Goal: Information Seeking & Learning: Learn about a topic

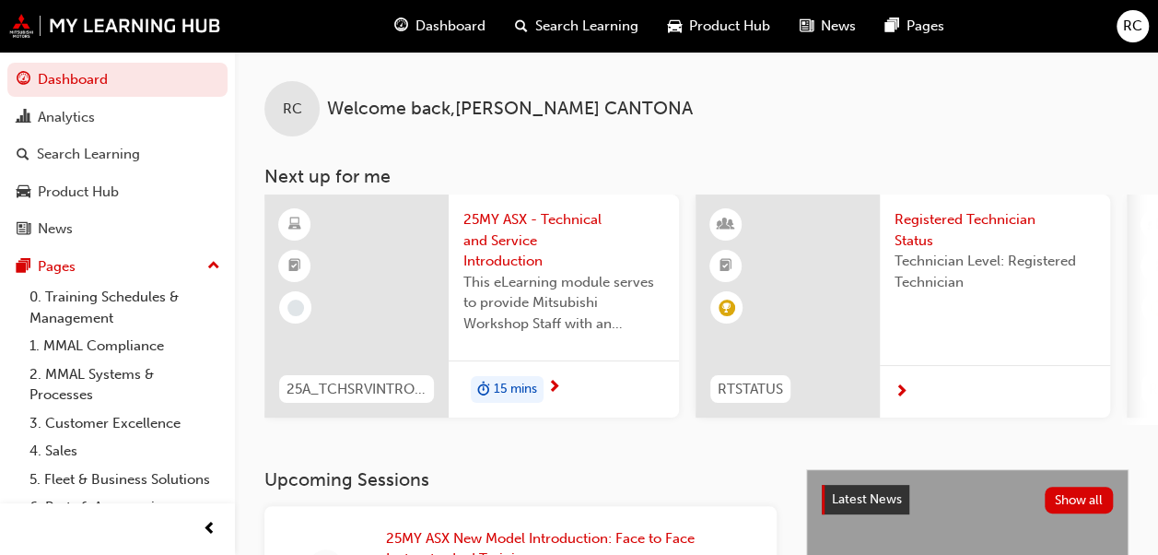
click at [380, 241] on div at bounding box center [356, 305] width 184 height 223
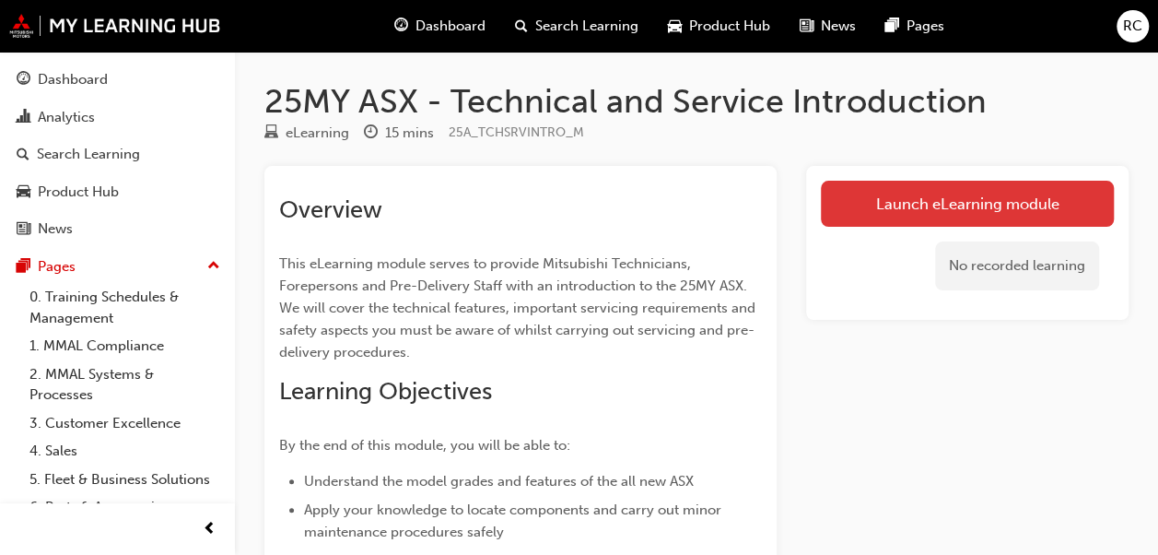
click at [896, 210] on link "Launch eLearning module" at bounding box center [967, 204] width 293 height 46
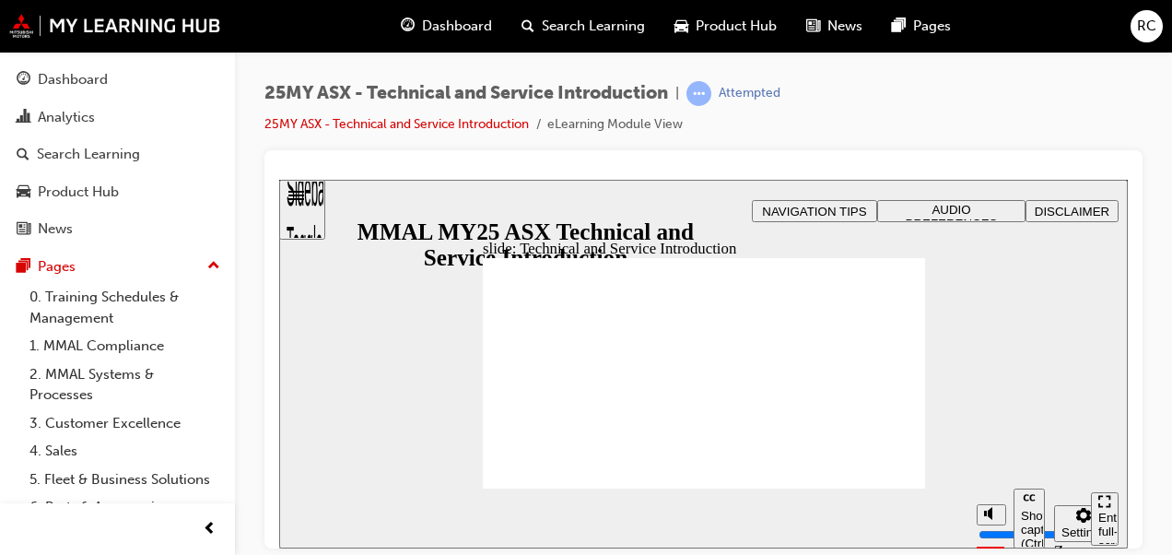
drag, startPoint x: 904, startPoint y: 447, endPoint x: 858, endPoint y: 462, distance: 48.4
drag, startPoint x: 1103, startPoint y: 380, endPoint x: 1080, endPoint y: 392, distance: 26.0
click at [1103, 379] on div "slide: What will you learn [DATE]? Rectangle B N Rectangle 2 Rectangle 3 What w…" at bounding box center [703, 363] width 849 height 369
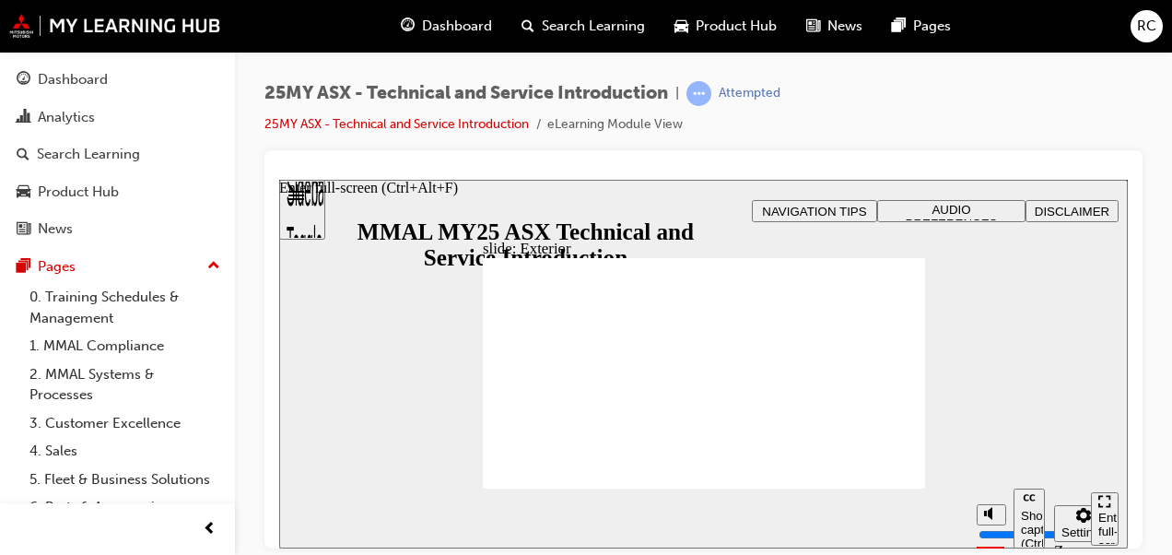
click at [1102, 515] on div "Enter full-screen (Ctrl+Alt+F)" at bounding box center [1104, 537] width 13 height 55
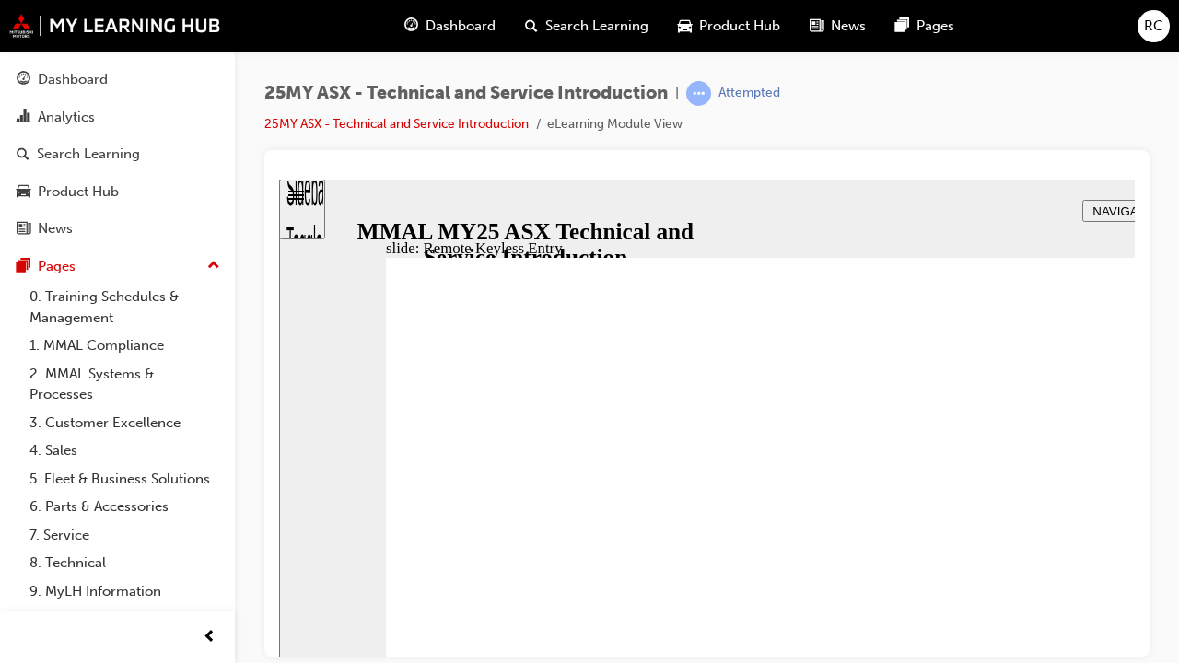
type input "21"
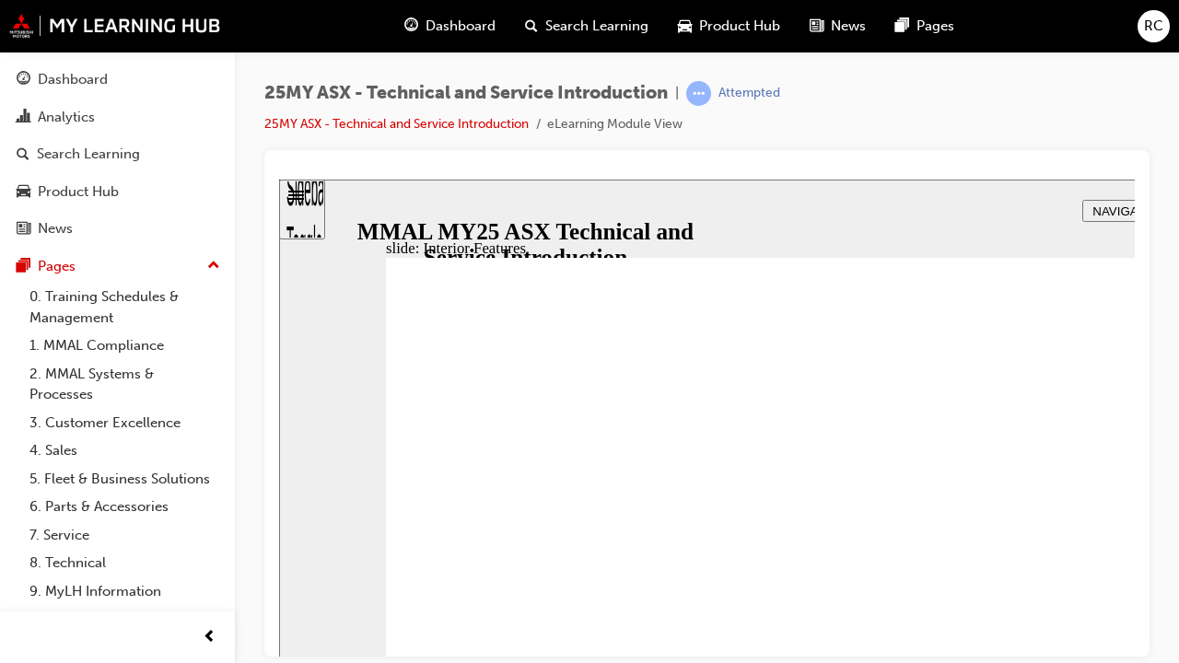
type input "17"
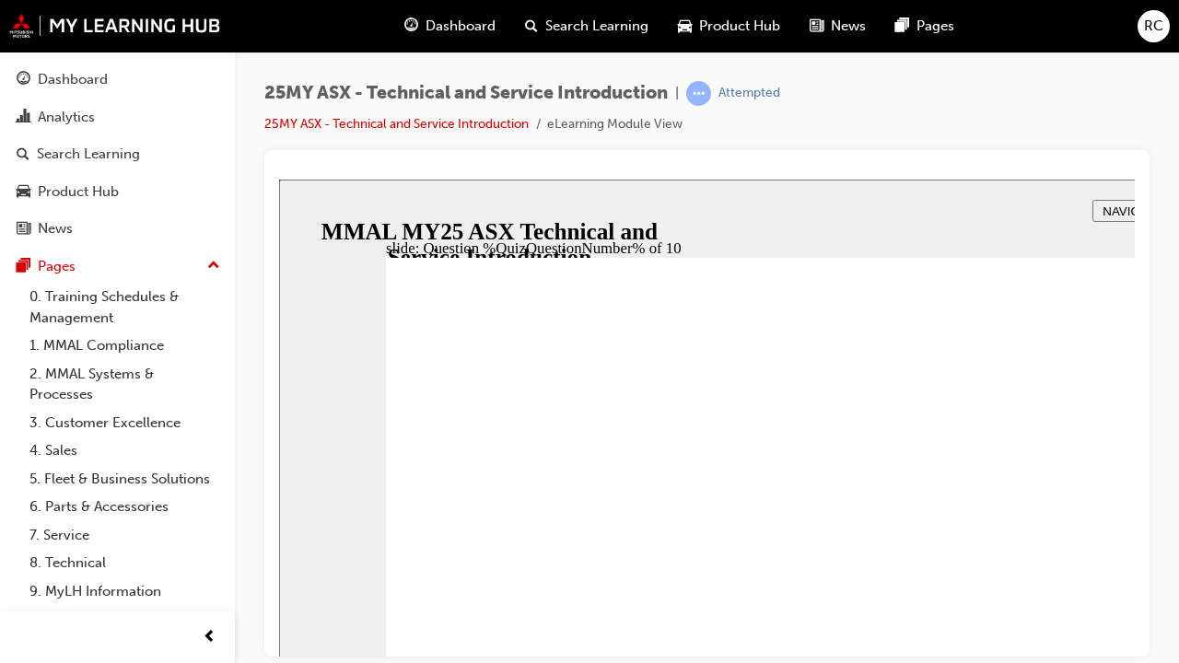
radio input "true"
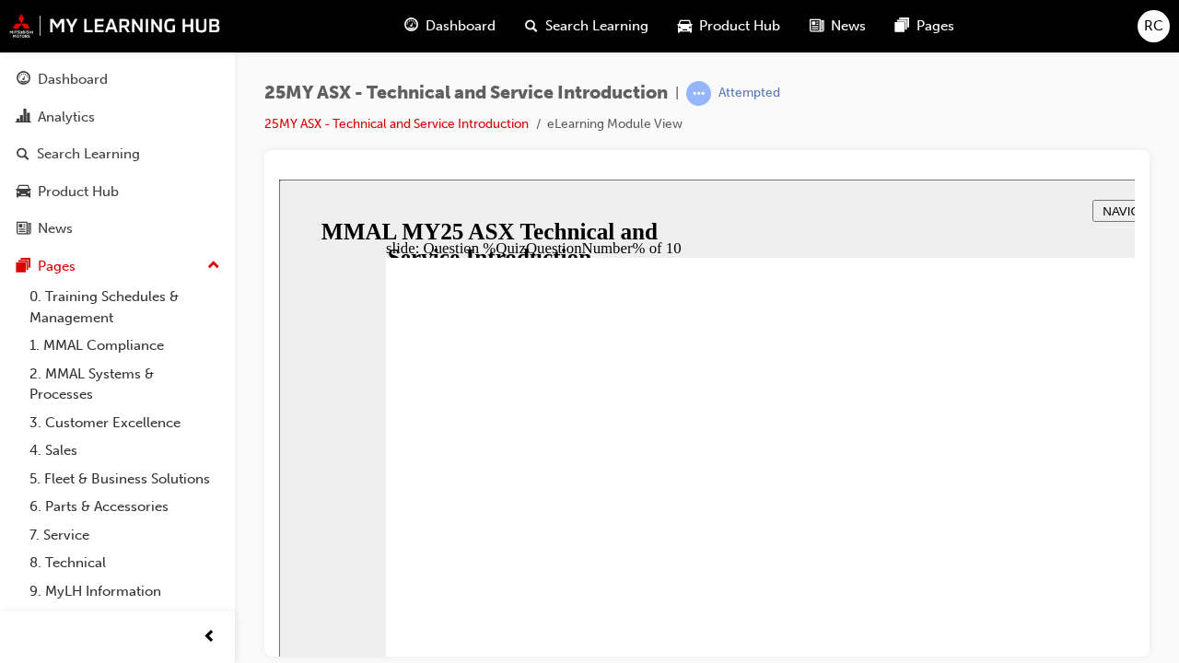
radio input "true"
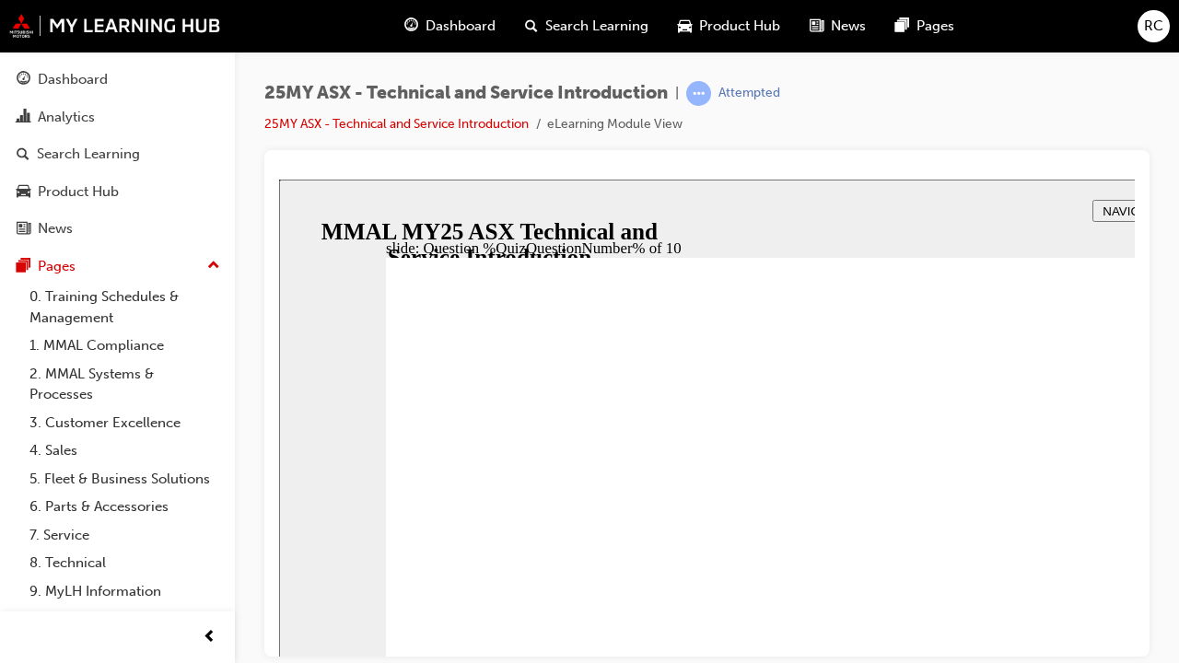
radio input "true"
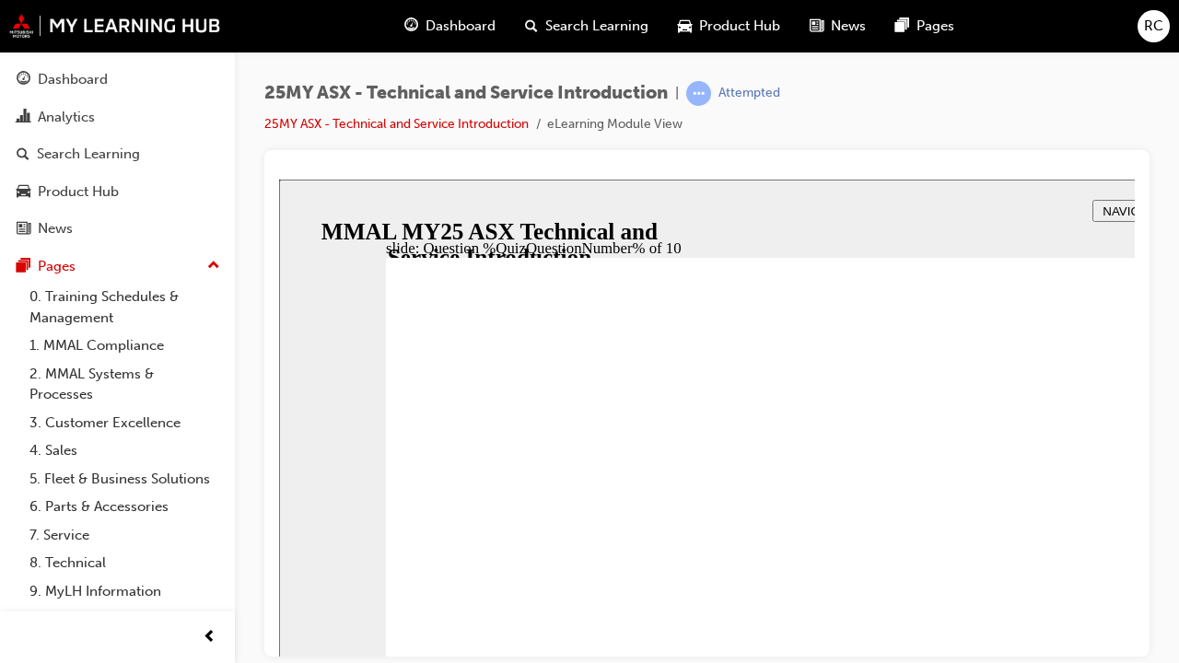
radio input "true"
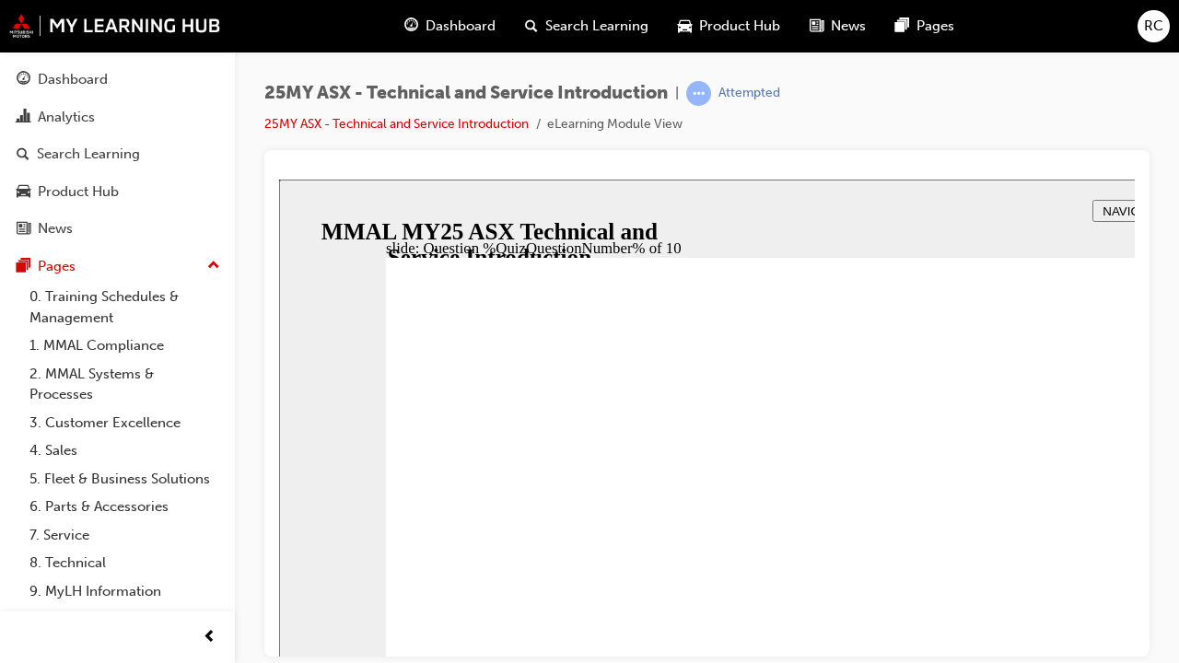
radio input "true"
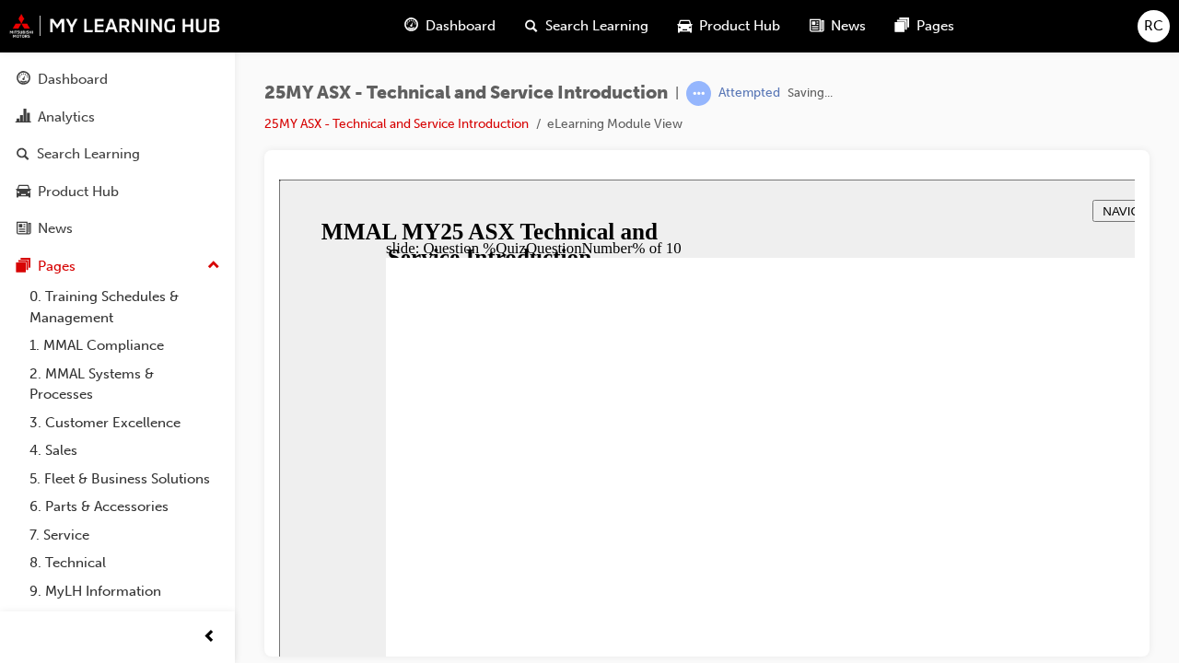
radio input "true"
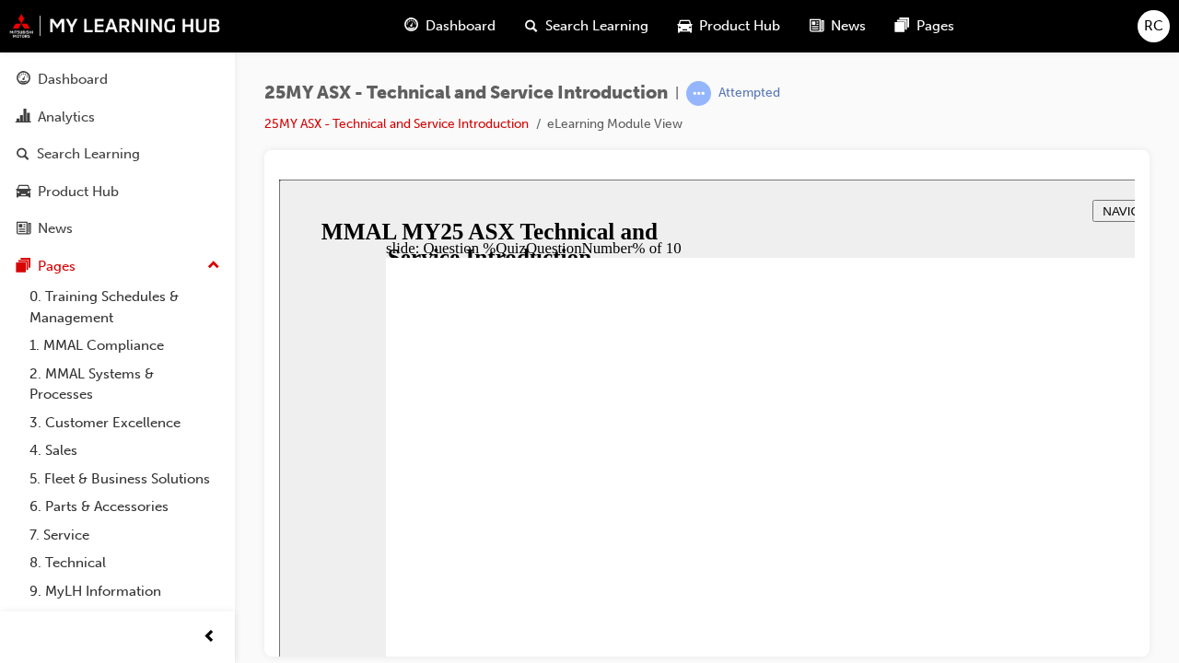
radio input "true"
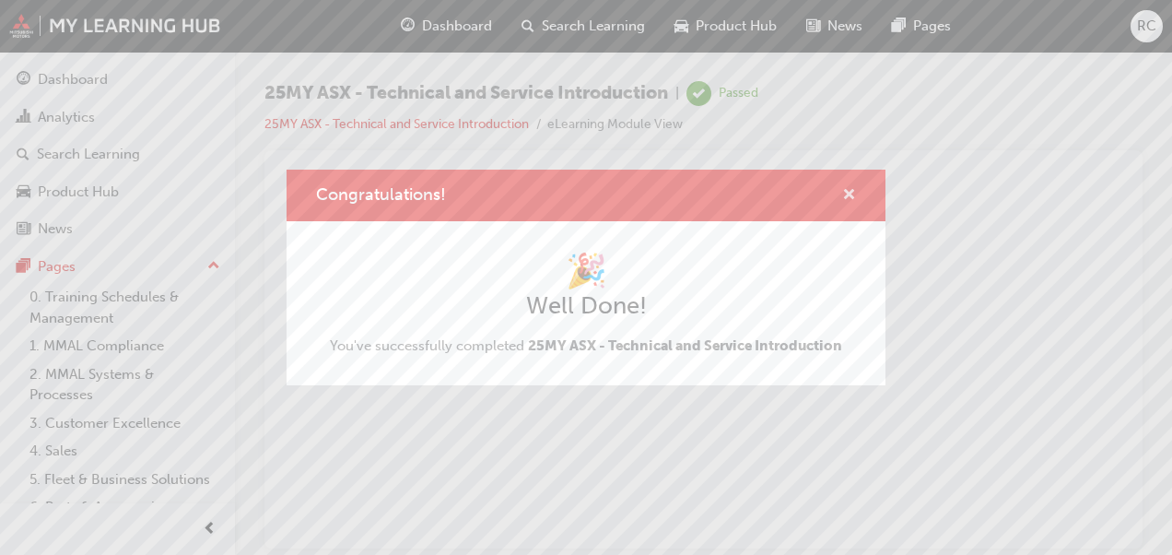
click at [848, 194] on span "cross-icon" at bounding box center [849, 196] width 14 height 17
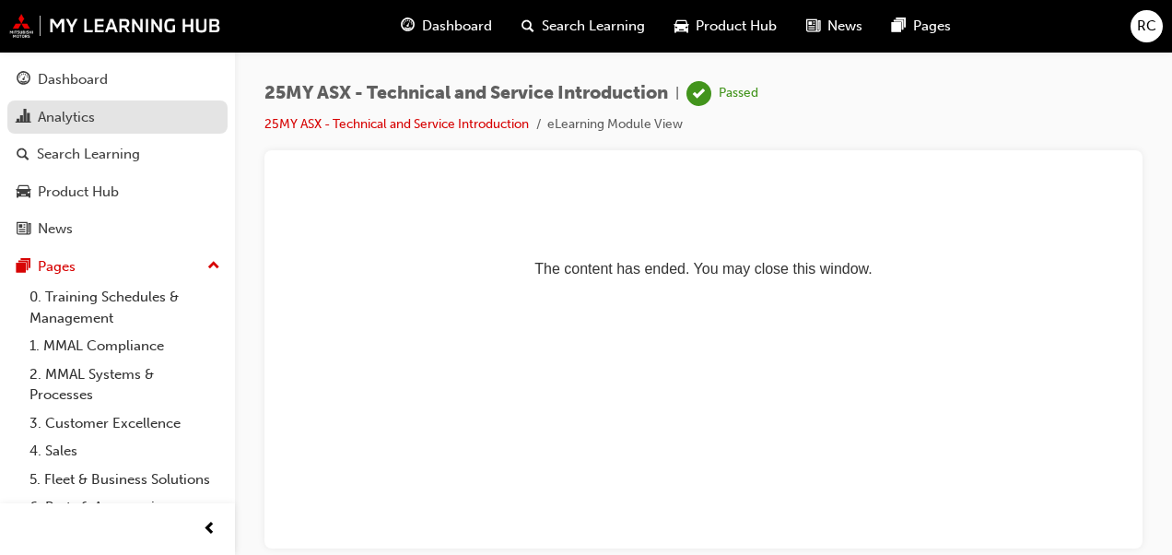
click at [93, 109] on div "Analytics" at bounding box center [66, 117] width 57 height 21
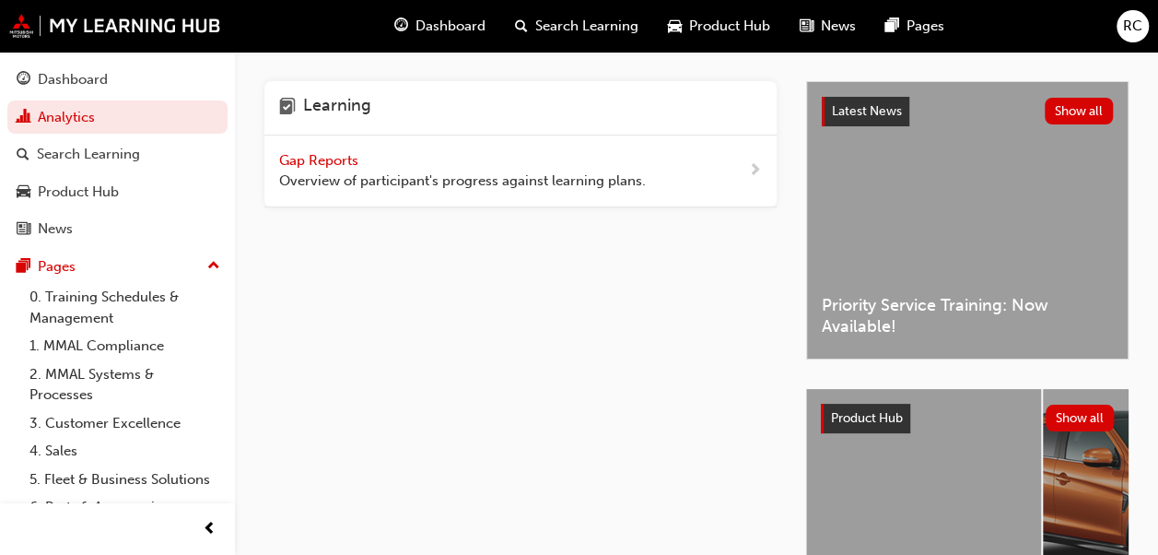
click at [337, 162] on span "Gap Reports" at bounding box center [320, 160] width 83 height 17
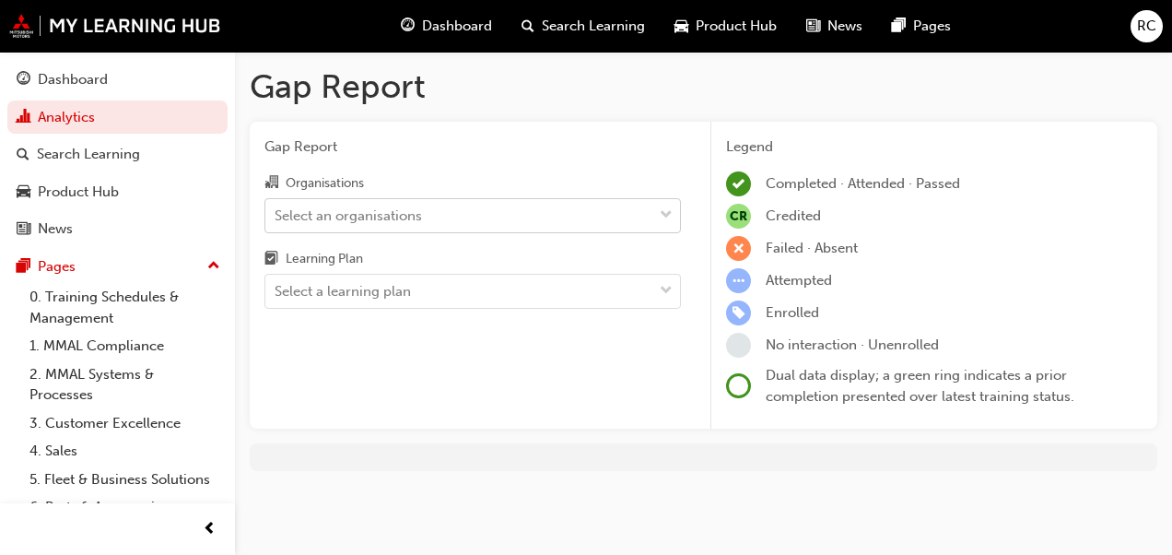
click at [485, 221] on div "Select an organisations" at bounding box center [458, 215] width 387 height 32
click at [276, 221] on input "Organisations Select an organisations" at bounding box center [276, 214] width 2 height 16
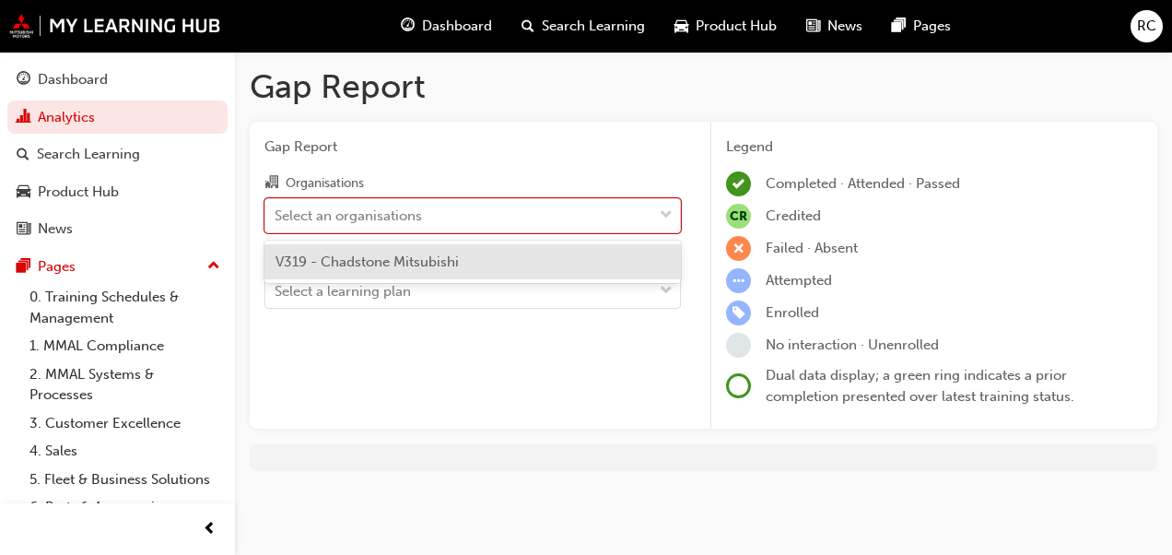
click at [439, 263] on span "V319 - Chadstone Mitsubishi" at bounding box center [367, 261] width 183 height 17
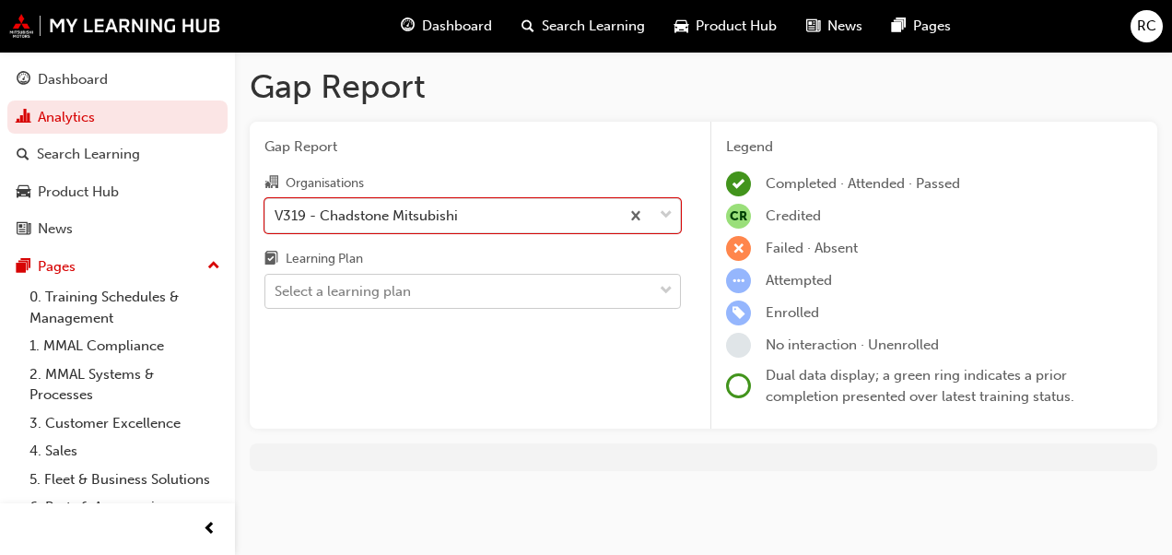
click at [431, 297] on div "Select a learning plan" at bounding box center [458, 292] width 387 height 32
click at [276, 297] on input "Learning Plan Select a learning plan" at bounding box center [276, 291] width 2 height 16
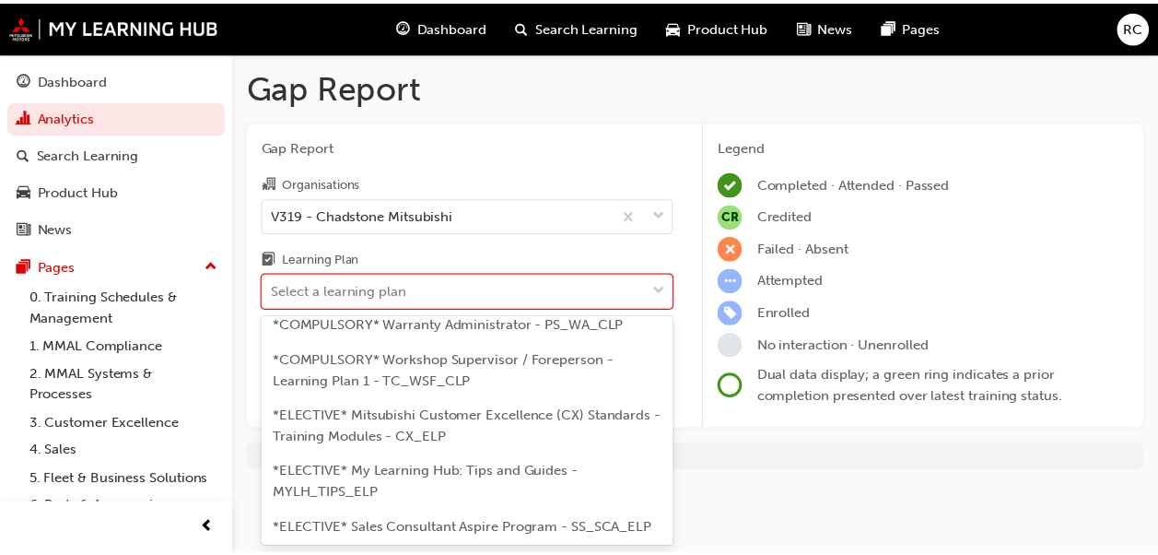
scroll to position [859, 0]
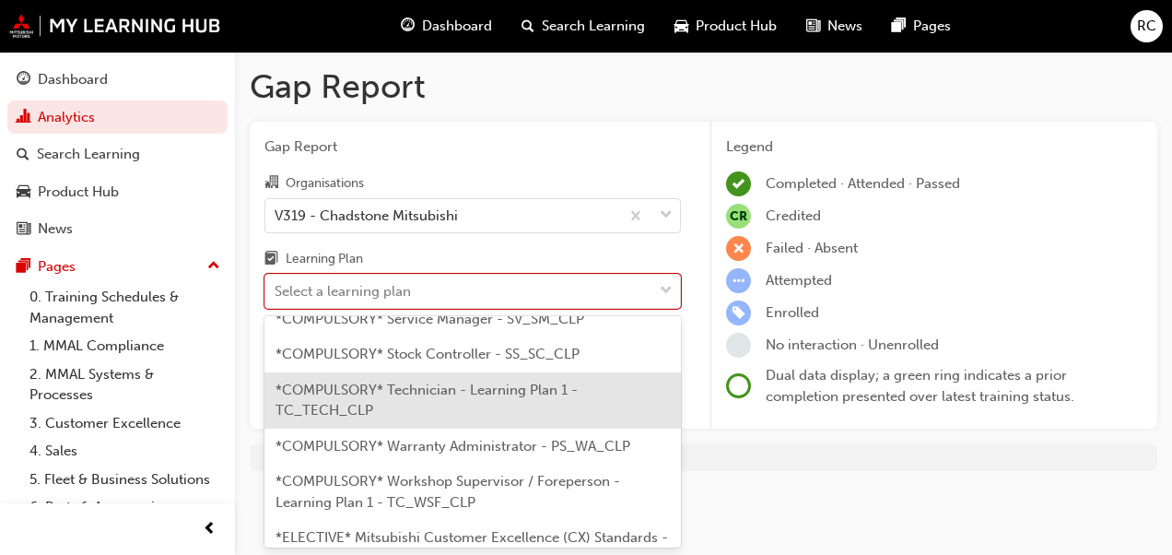
click at [479, 428] on div "*COMPULSORY* Technician - Learning Plan 1 - TC_TECH_CLP" at bounding box center [472, 400] width 416 height 56
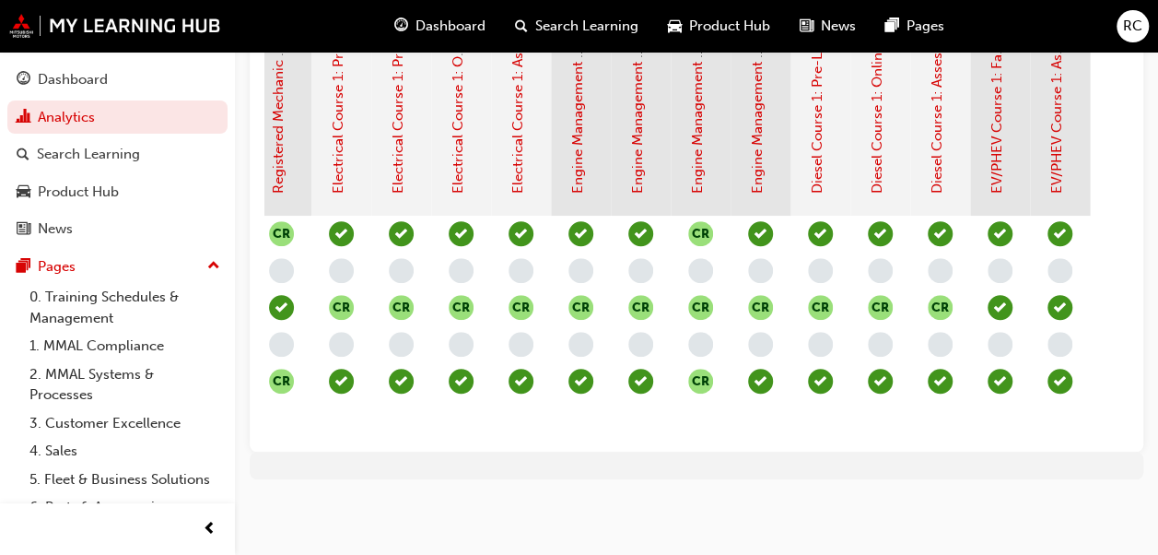
scroll to position [0, 1352]
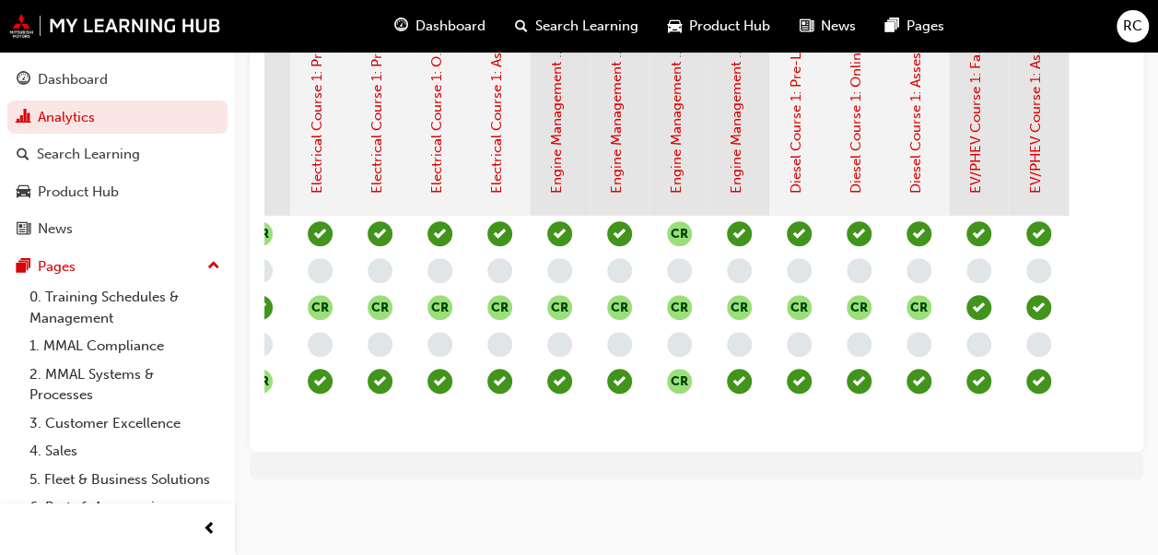
click at [457, 18] on span "Dashboard" at bounding box center [451, 26] width 70 height 21
